Goal: Task Accomplishment & Management: Manage account settings

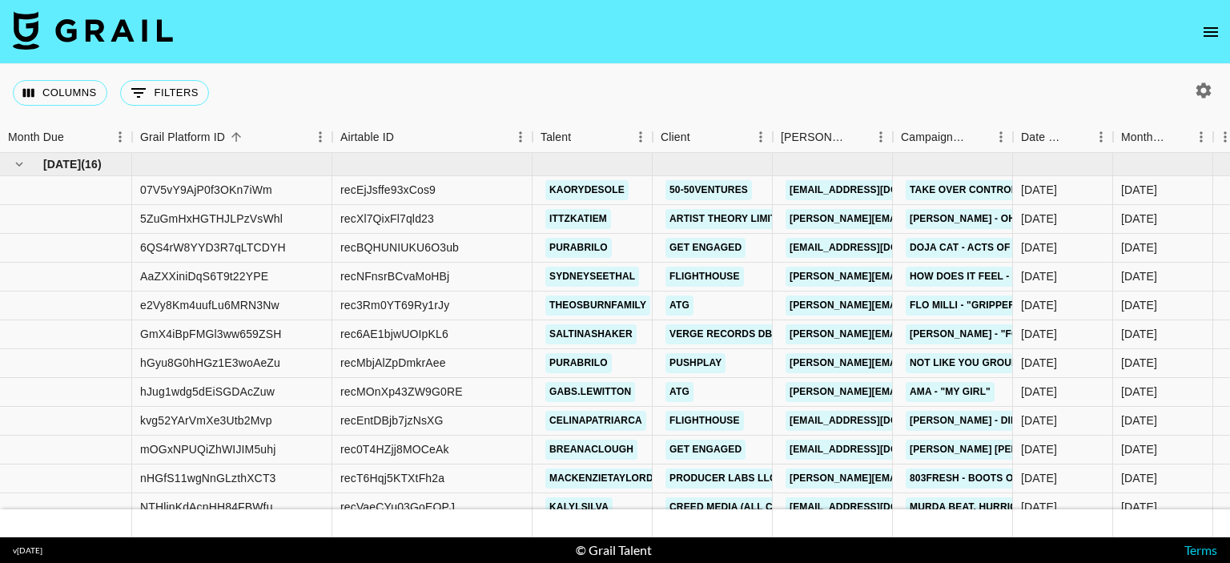
click at [1203, 28] on icon "open drawer" at bounding box center [1210, 31] width 19 height 19
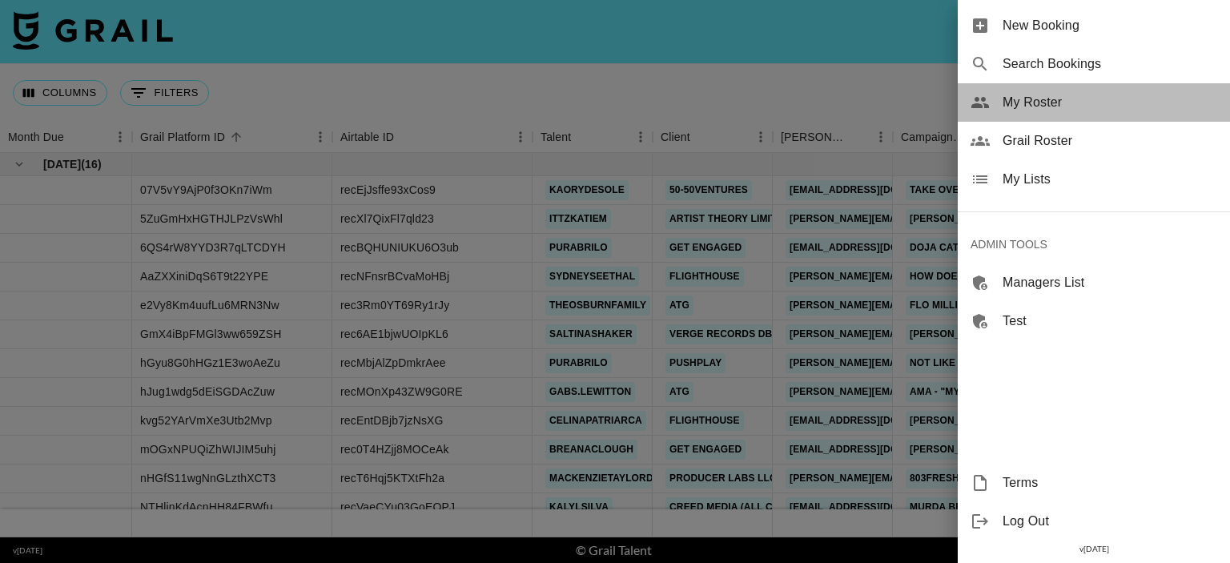
click at [1044, 110] on span "My Roster" at bounding box center [1110, 102] width 215 height 19
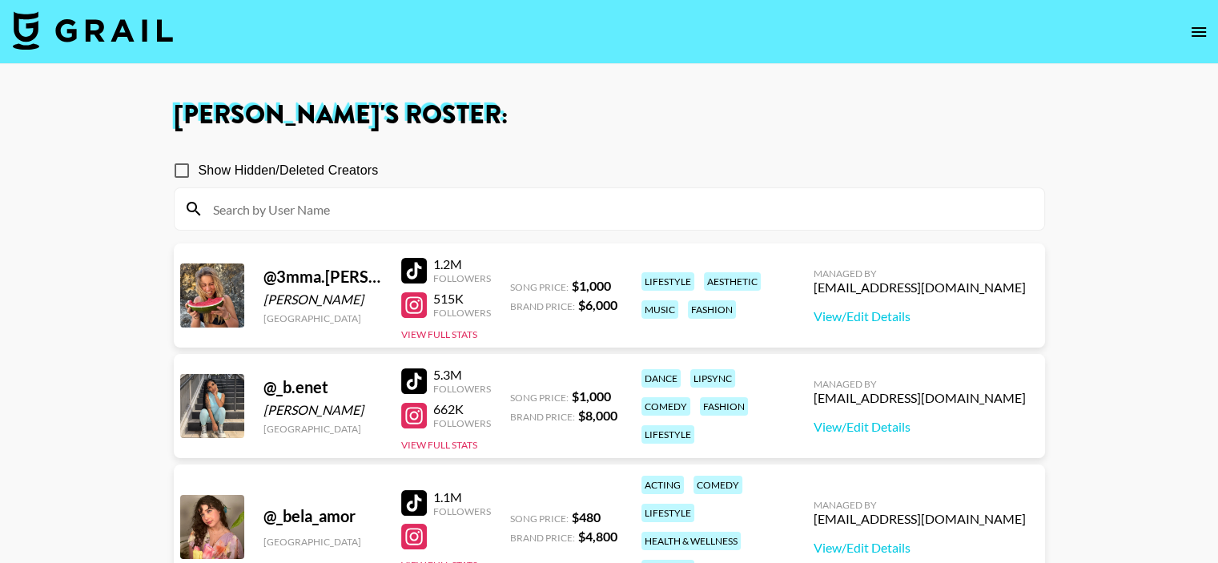
click at [443, 209] on input at bounding box center [618, 209] width 831 height 26
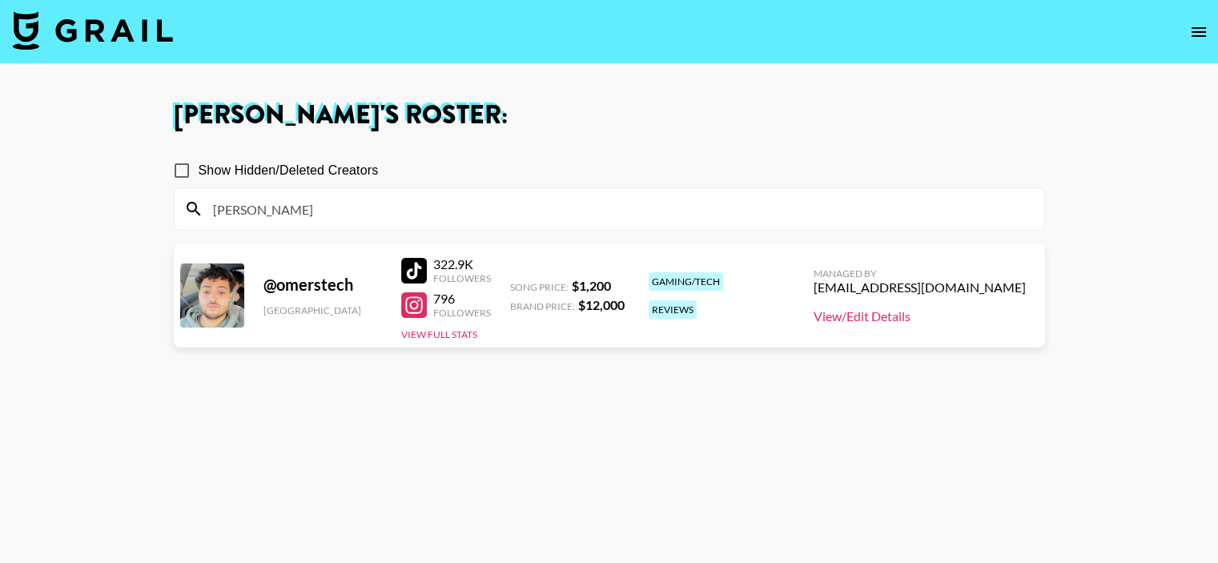
click at [920, 316] on link "View/Edit Details" at bounding box center [920, 316] width 212 height 16
click at [356, 207] on input "[PERSON_NAME]" at bounding box center [618, 209] width 831 height 26
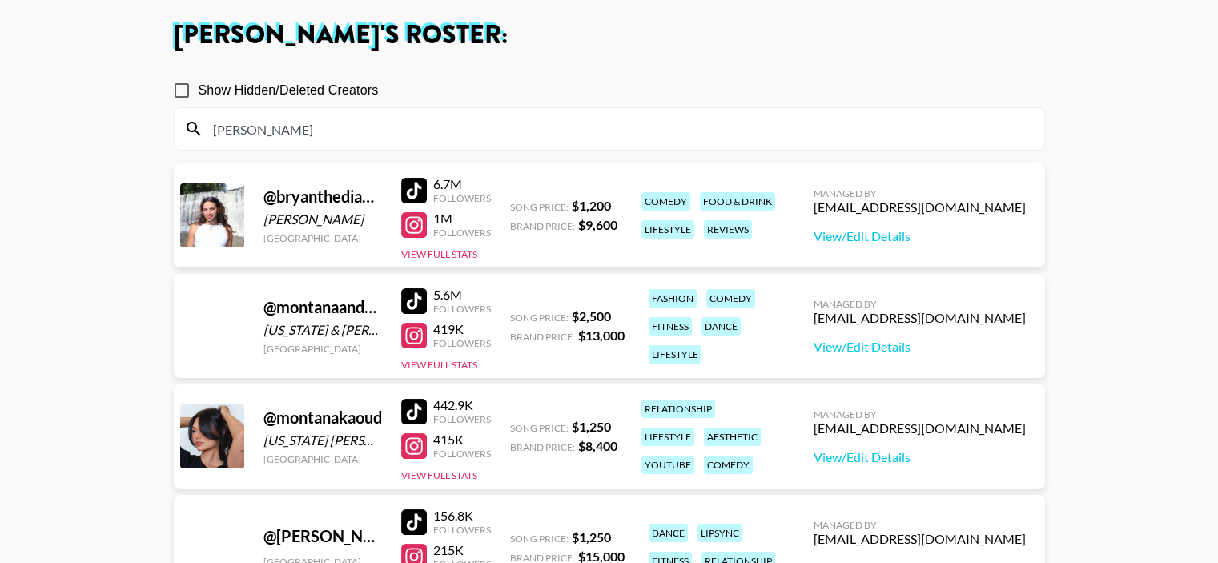
scroll to position [240, 0]
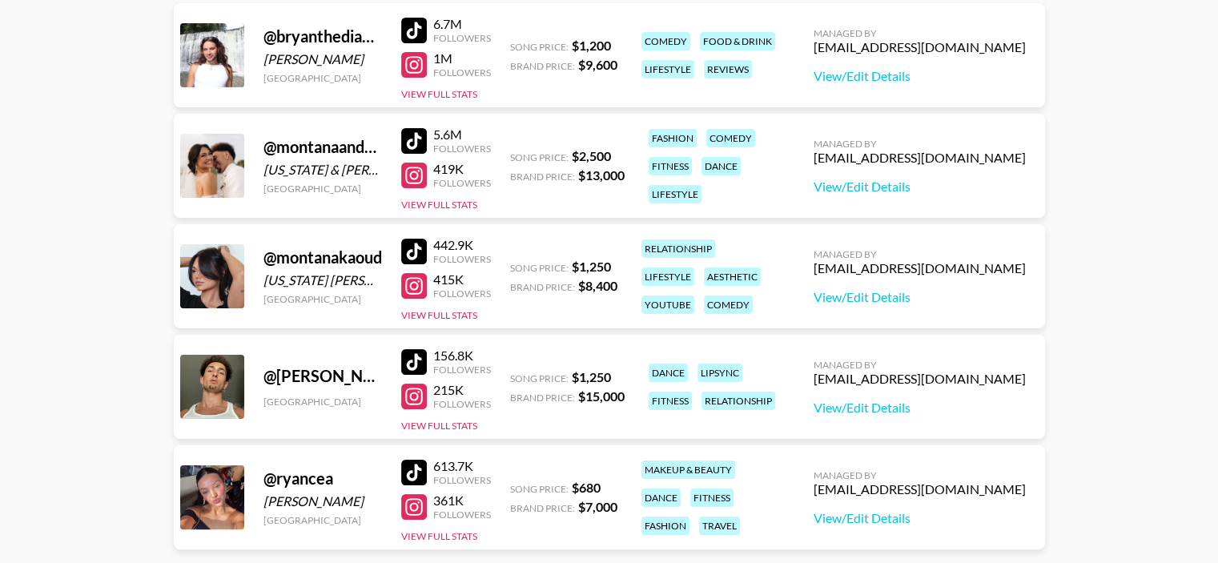
type input "[PERSON_NAME]"
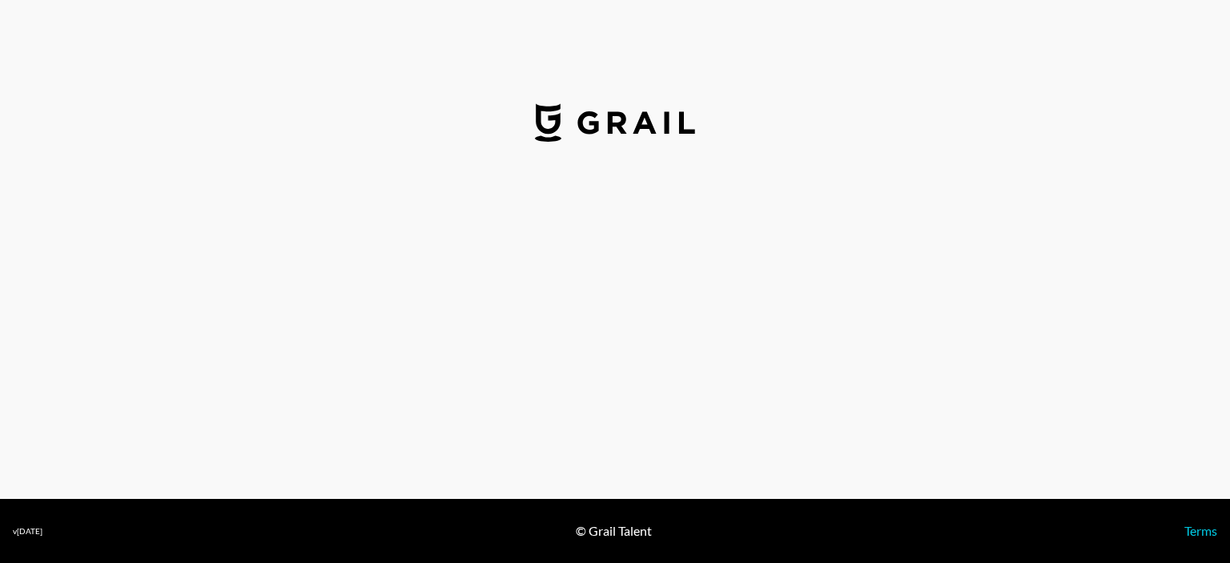
select select "USD"
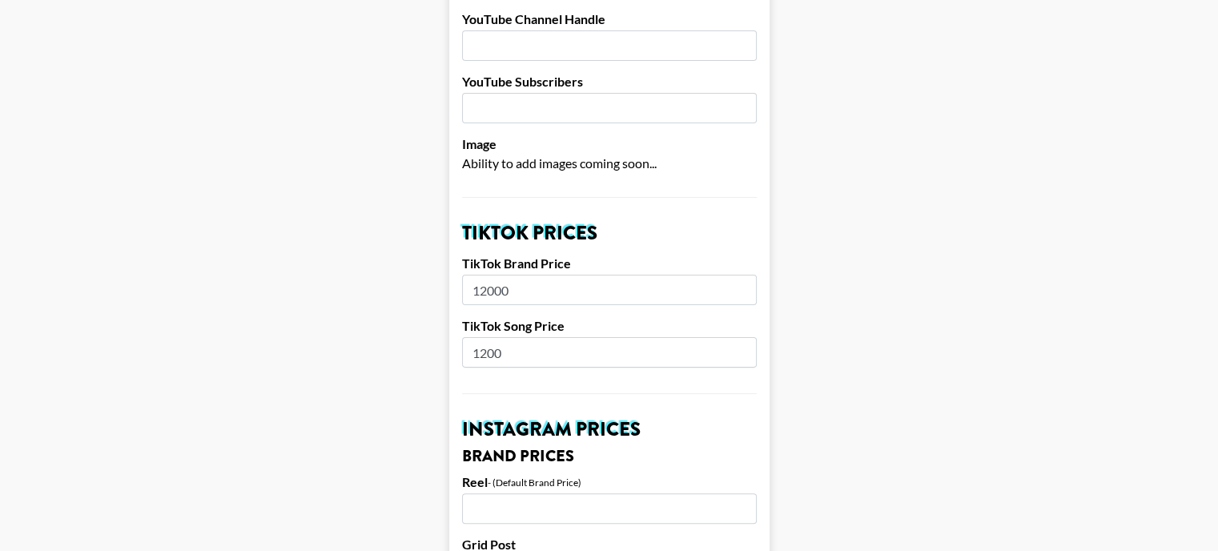
scroll to position [400, 0]
